Goal: Task Accomplishment & Management: Manage account settings

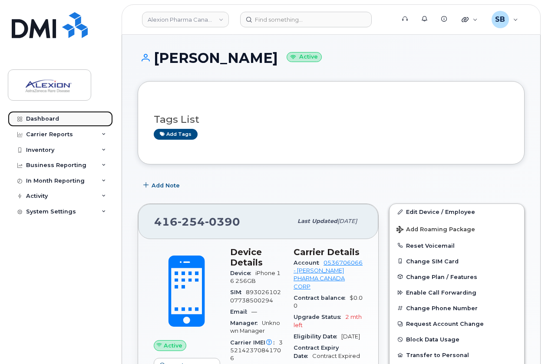
click at [72, 119] on link "Dashboard" at bounding box center [60, 119] width 105 height 16
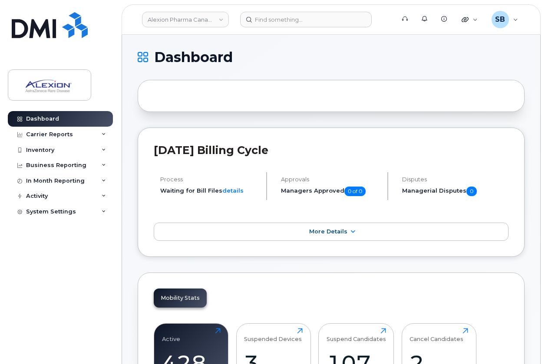
click at [245, 132] on div "[DATE] Billing Cycle Process Waiting for Bill Files details Approvals Managers …" at bounding box center [331, 192] width 387 height 129
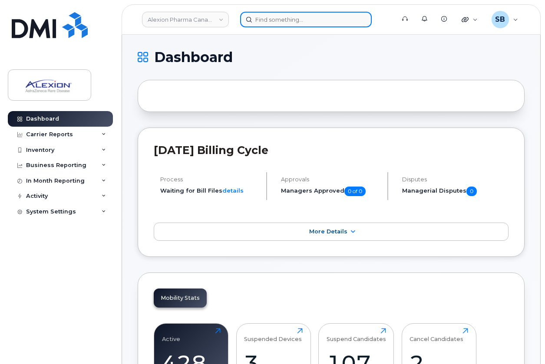
click at [310, 21] on input at bounding box center [306, 20] width 132 height 16
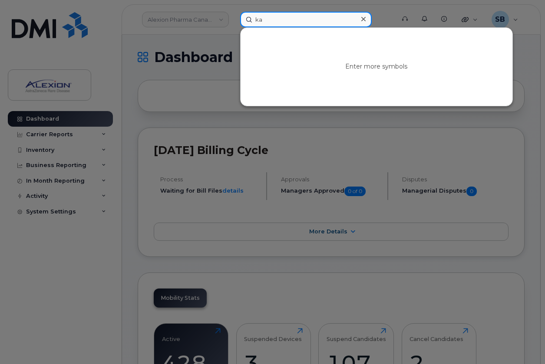
type input "k"
type input "a"
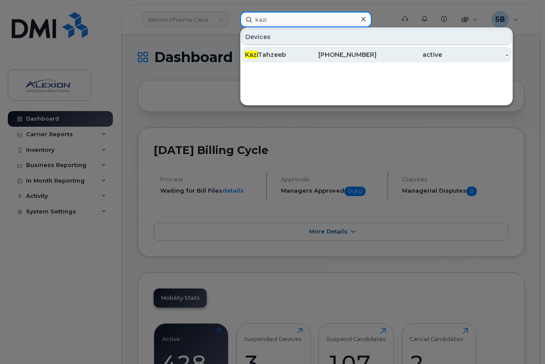
type input "kazi"
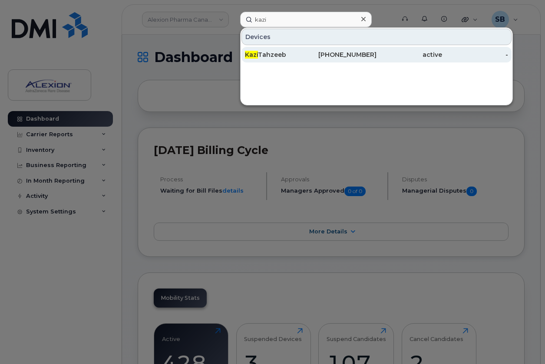
click at [327, 55] on div "416-997-5865" at bounding box center [343, 54] width 66 height 9
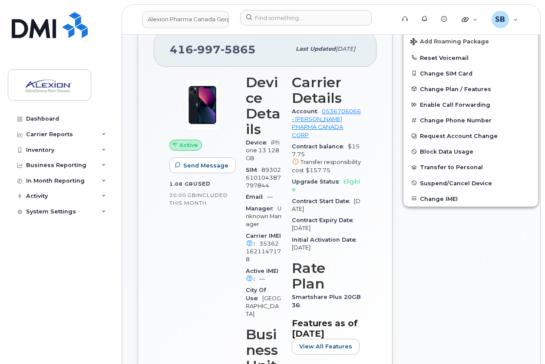
scroll to position [187, 0]
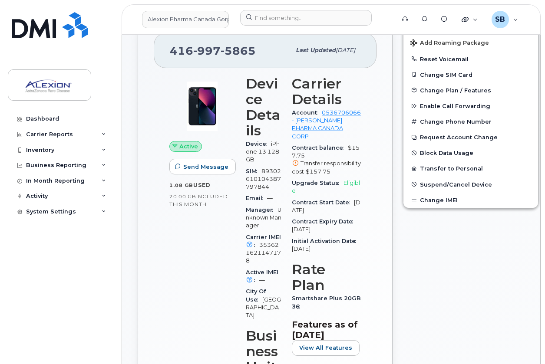
click at [269, 232] on div "Manager Unknown Manager" at bounding box center [264, 217] width 36 height 27
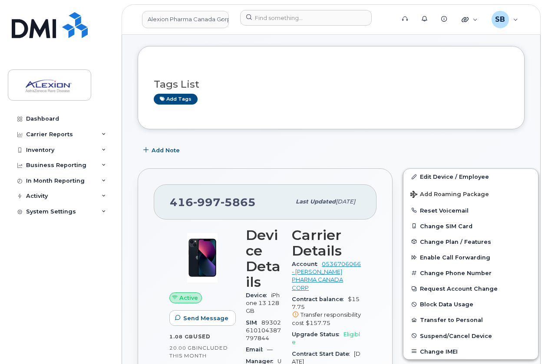
scroll to position [0, 0]
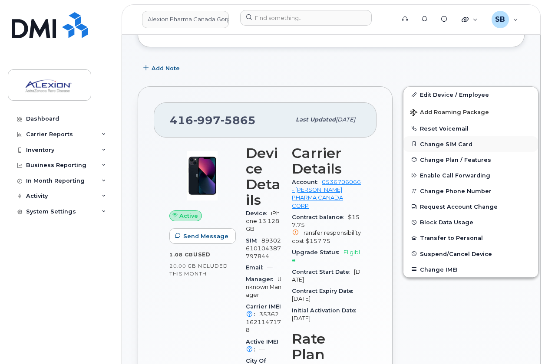
scroll to position [139, 0]
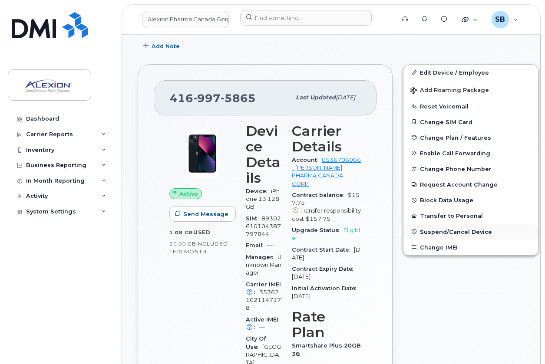
click at [438, 228] on button "Suspend/Cancel Device" at bounding box center [470, 232] width 135 height 16
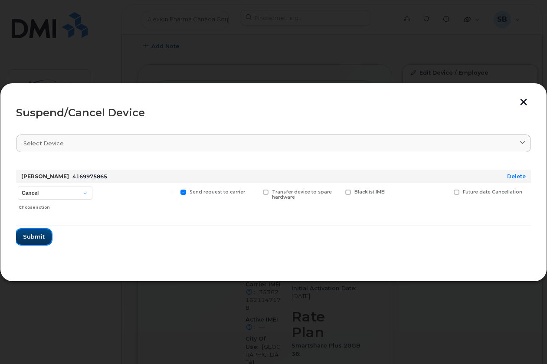
click at [40, 239] on span "Submit" at bounding box center [34, 237] width 22 height 8
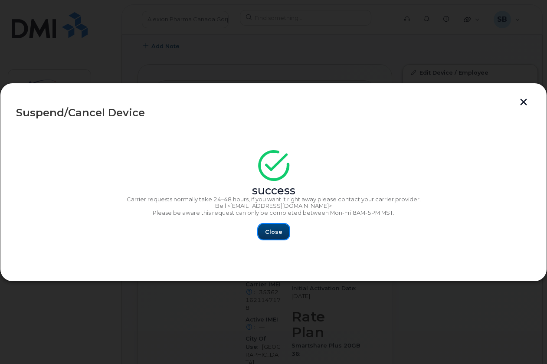
click at [276, 228] on span "Close" at bounding box center [273, 232] width 17 height 8
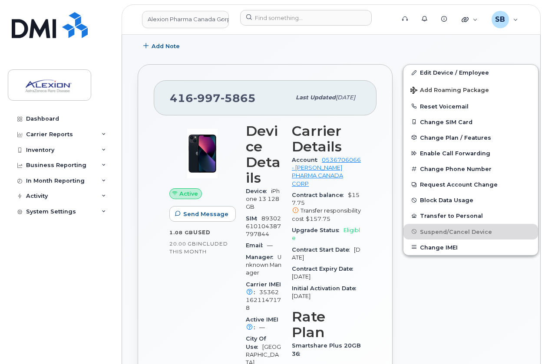
click at [246, 240] on div "SIM [TECHNICAL_ID]" at bounding box center [264, 226] width 36 height 27
click at [199, 303] on div "Active Send Message 1.08 GB  used 20.00 GB  included this month" at bounding box center [202, 276] width 76 height 317
